Goal: Obtain resource: Obtain resource

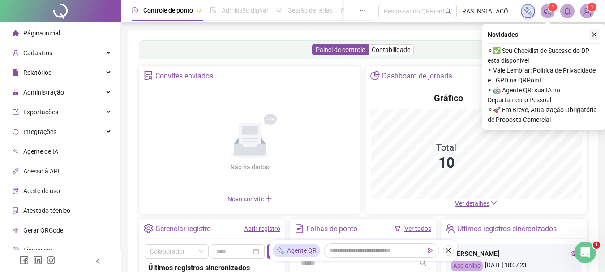
click at [592, 35] on icon "close" at bounding box center [594, 34] width 6 height 6
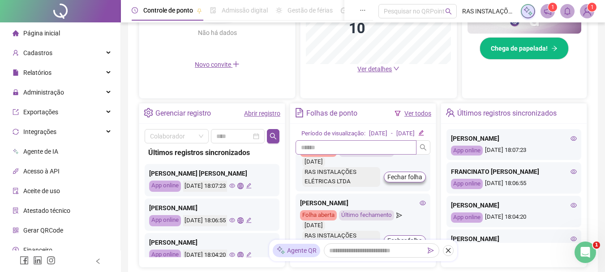
scroll to position [45, 0]
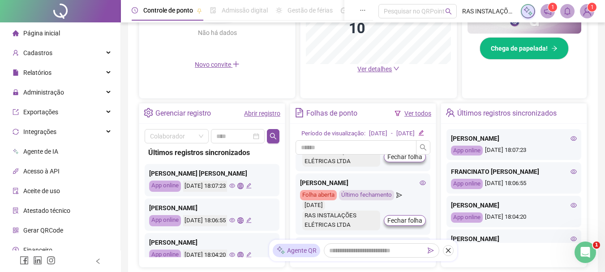
click at [311, 114] on div "Folhas de ponto" at bounding box center [331, 113] width 51 height 15
click at [408, 114] on link "Ver todos" at bounding box center [418, 113] width 27 height 7
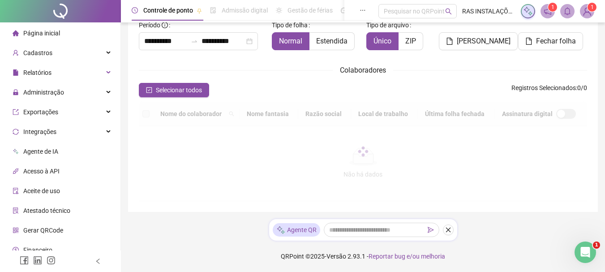
scroll to position [47, 0]
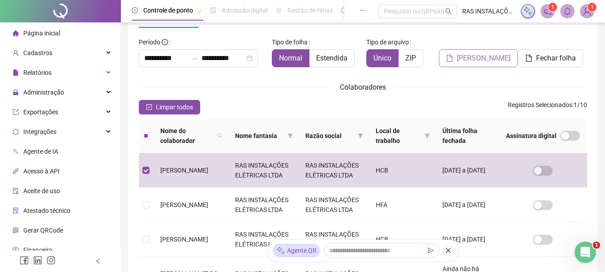
click at [474, 58] on span "[PERSON_NAME]" at bounding box center [484, 58] width 54 height 11
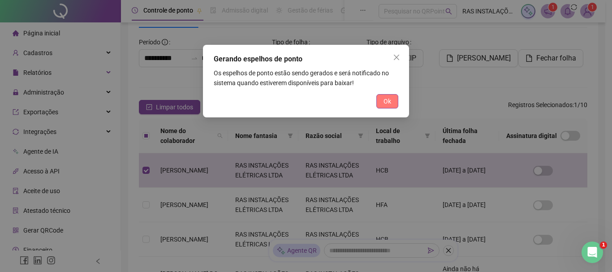
click at [389, 99] on span "Ok" at bounding box center [388, 101] width 8 height 10
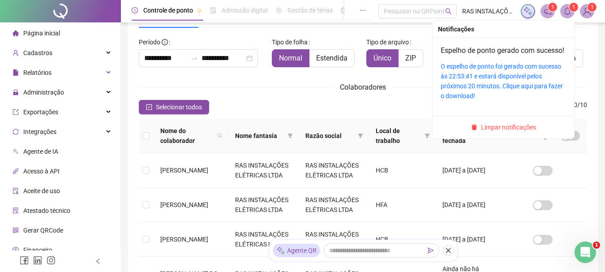
click at [573, 8] on span "1" at bounding box center [574, 7] width 3 height 6
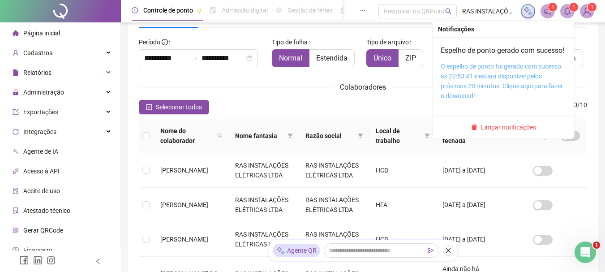
click at [484, 88] on link "O espelho de ponto foi gerado com sucesso às 22:53:41 e estará disponível pelos…" at bounding box center [502, 81] width 122 height 37
